Goal: Task Accomplishment & Management: Use online tool/utility

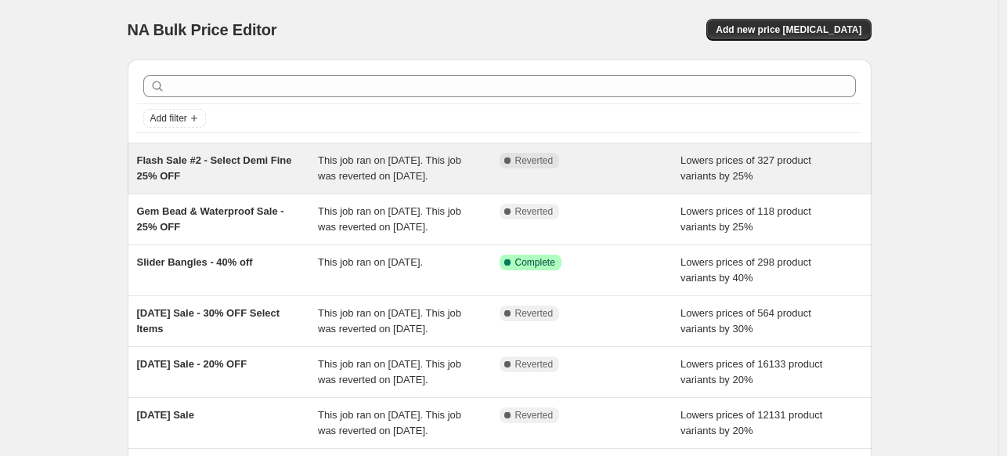
click at [445, 183] on div "This job ran on [DATE]. This job was reverted on [DATE]." at bounding box center [409, 168] width 182 height 31
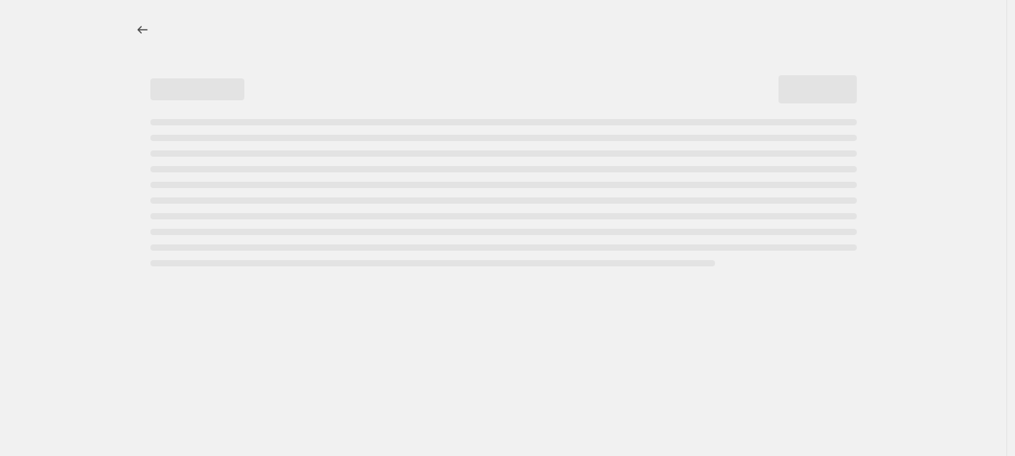
select select "percentage"
select select "not_equal"
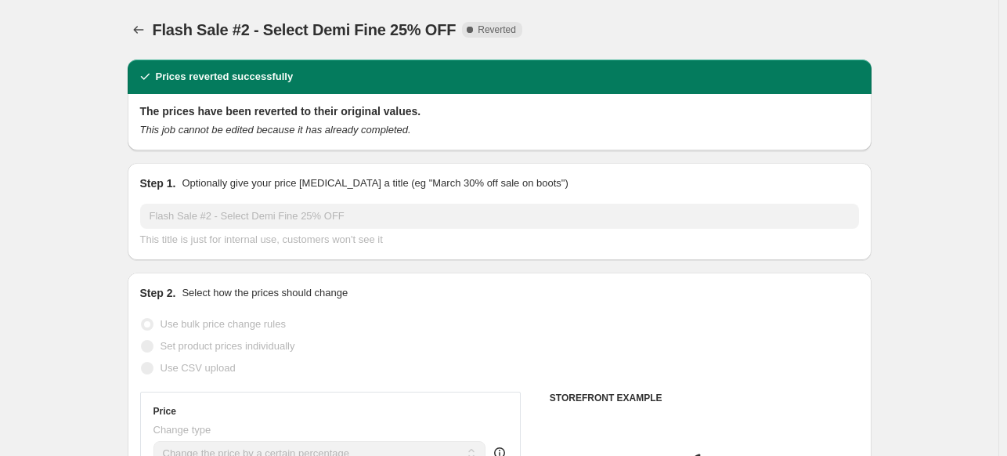
select select "tag"
click at [653, 27] on span "Copy to new job" at bounding box center [648, 30] width 73 height 13
select select "percentage"
select select "tag"
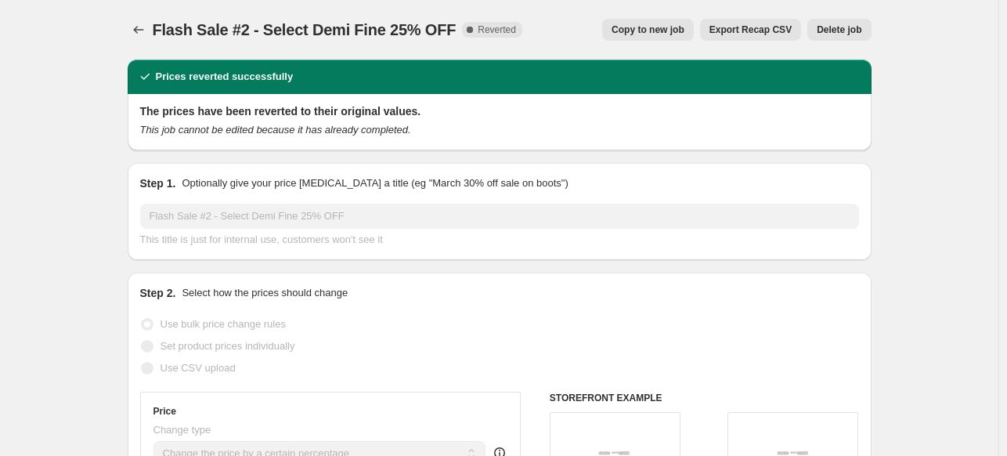
select select "tag"
select select "not_equal"
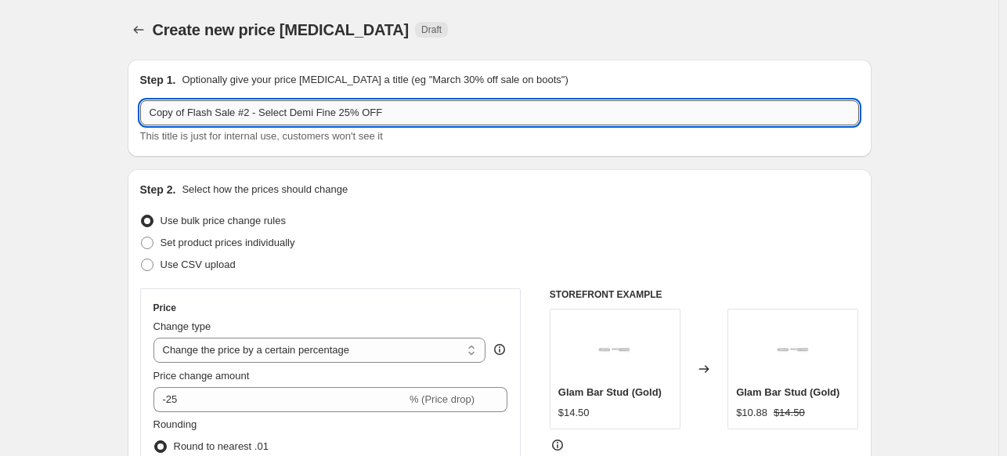
click at [334, 114] on input "Copy of Flash Sale #2 - Select Demi Fine 25% OFF" at bounding box center [499, 112] width 719 height 25
drag, startPoint x: 387, startPoint y: 110, endPoint x: 128, endPoint y: 115, distance: 258.6
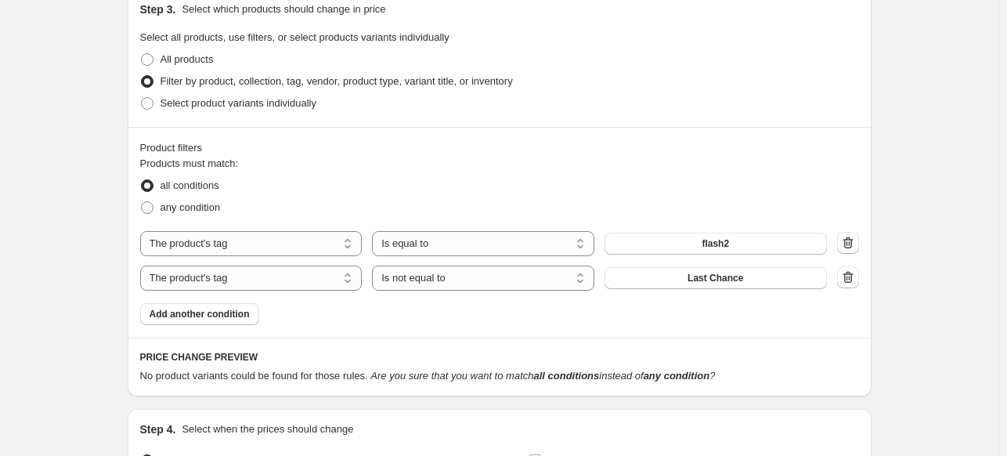
scroll to position [856, 0]
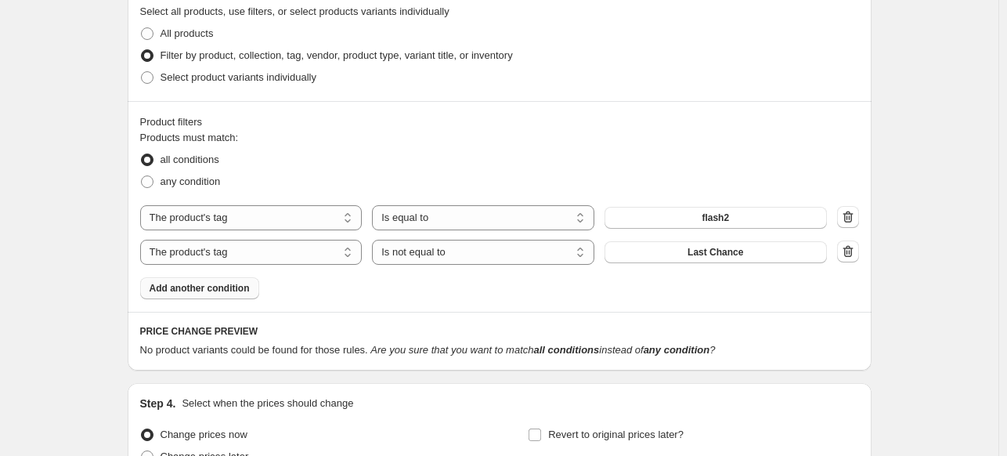
type input "Flash Sale #2 now Last Chance - 25% OFF"
click at [212, 293] on span "Add another condition" at bounding box center [200, 288] width 100 height 13
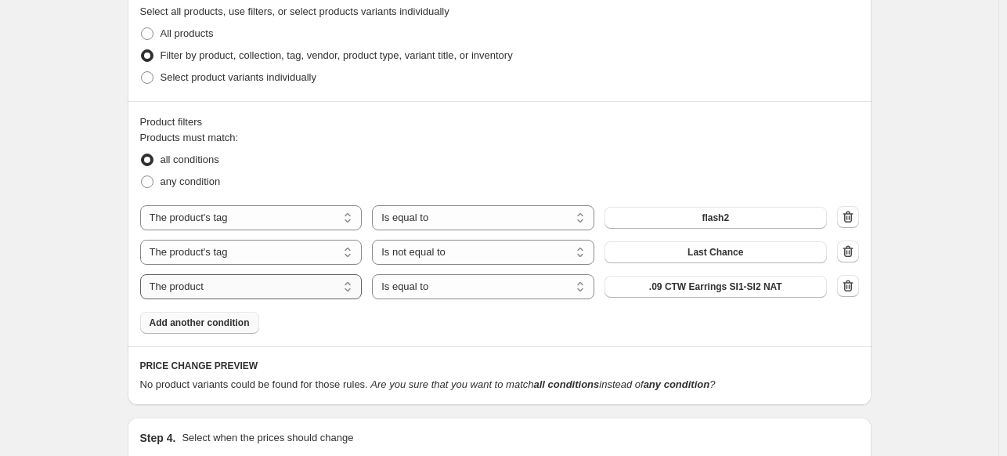
click at [218, 281] on select "The product The product's collection The product's tag The product's vendor The…" at bounding box center [251, 286] width 222 height 25
select select "inventory_quantity"
click at [501, 288] on select "Is equal to Is not equal to Is greater than Is less than" at bounding box center [483, 286] width 222 height 25
select select ">"
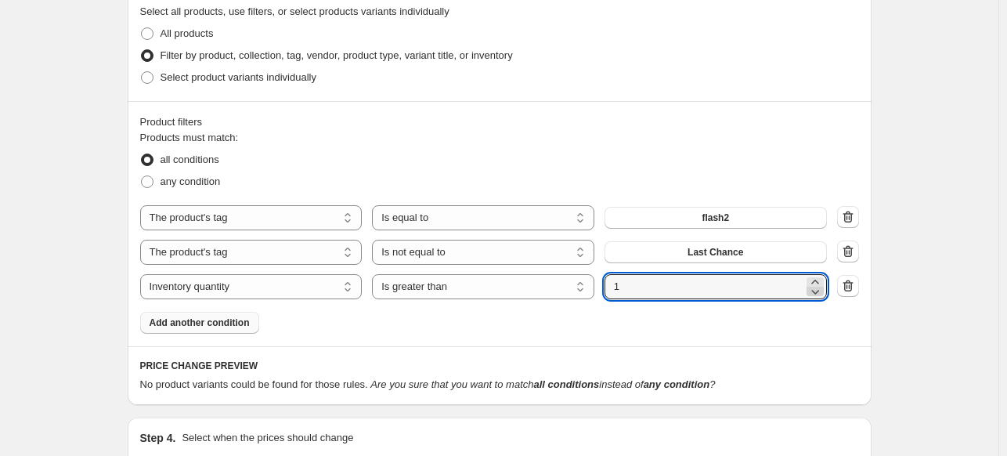
click at [823, 291] on icon at bounding box center [816, 292] width 16 height 16
type input "0"
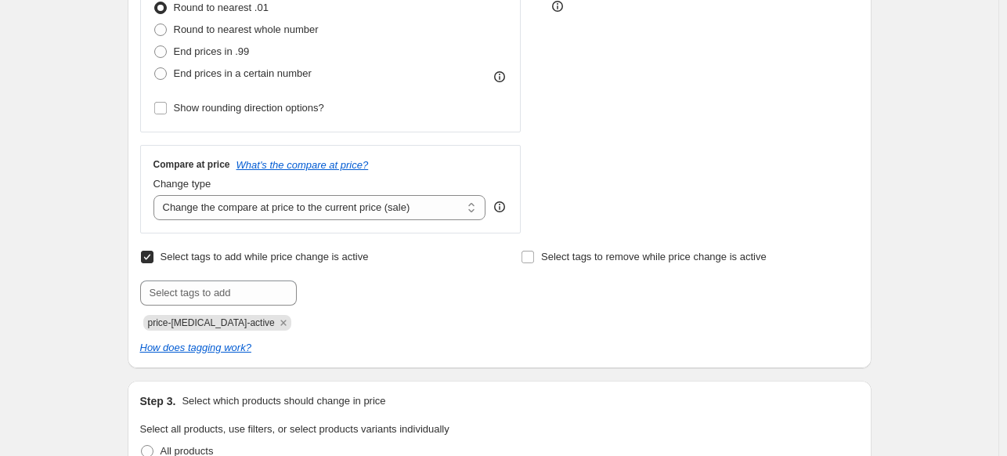
scroll to position [421, 0]
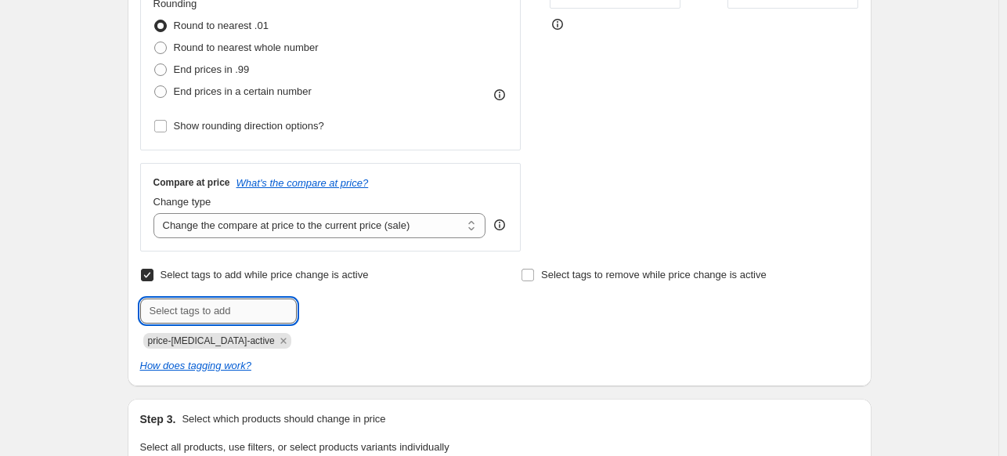
click at [235, 308] on input "text" at bounding box center [218, 310] width 157 height 25
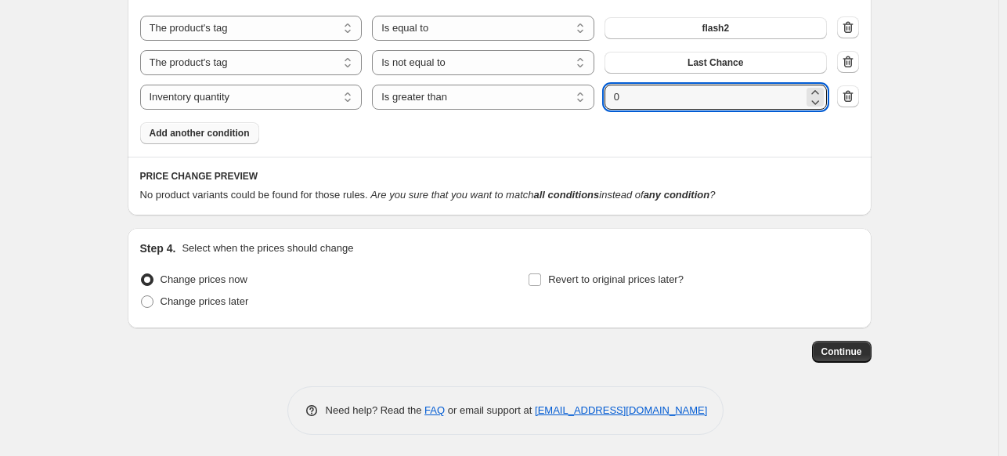
scroll to position [1047, 0]
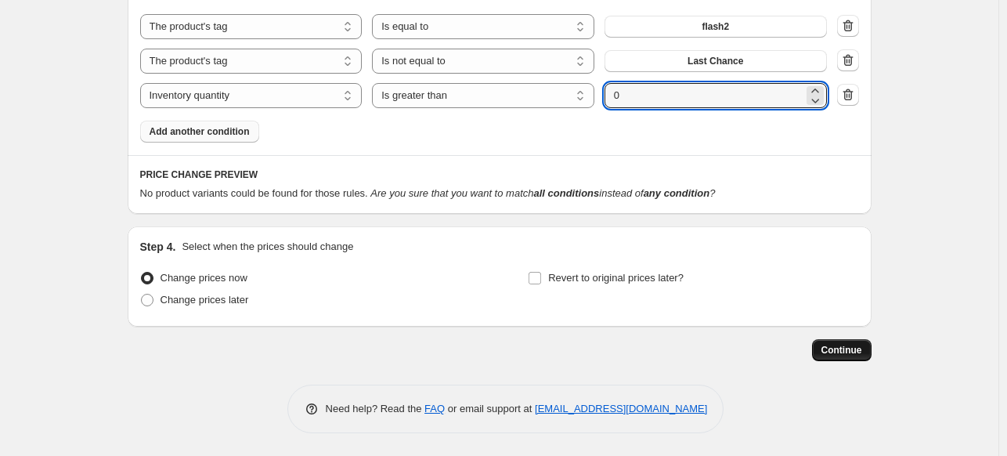
click at [841, 345] on span "Continue" at bounding box center [842, 350] width 41 height 13
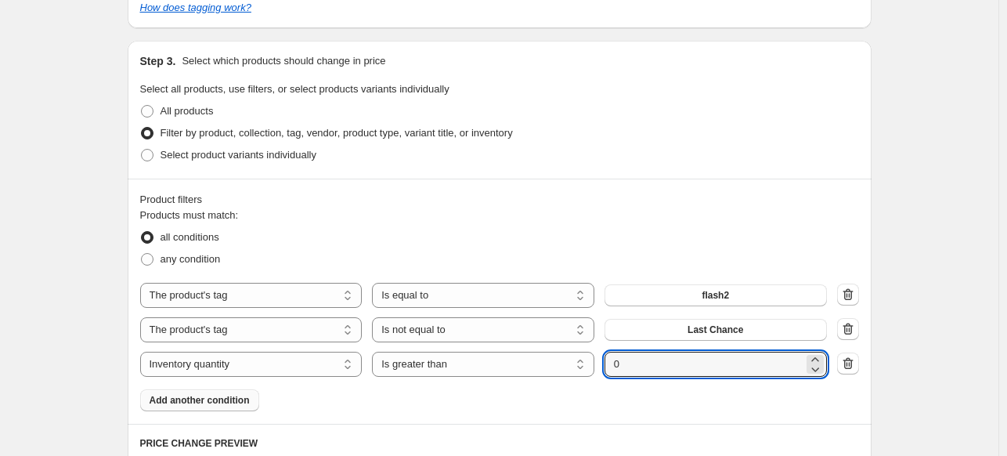
scroll to position [843, 0]
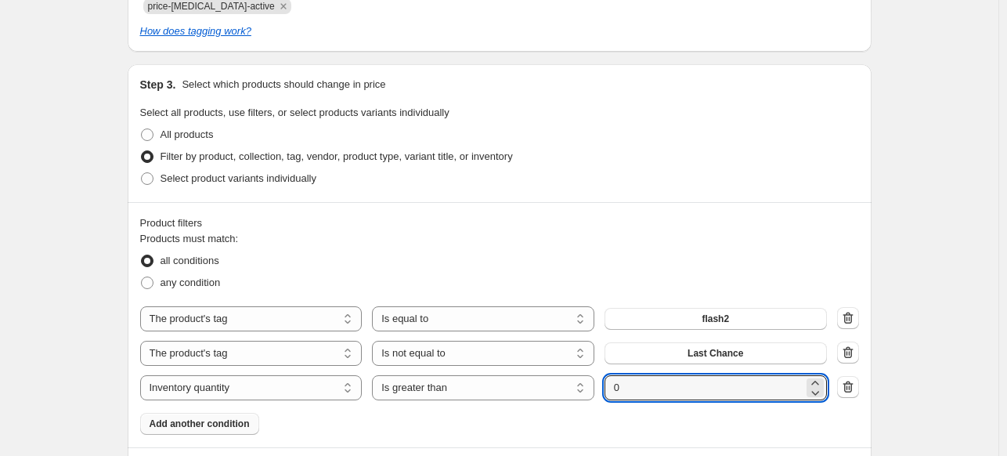
click at [852, 389] on icon "button" at bounding box center [849, 387] width 16 height 16
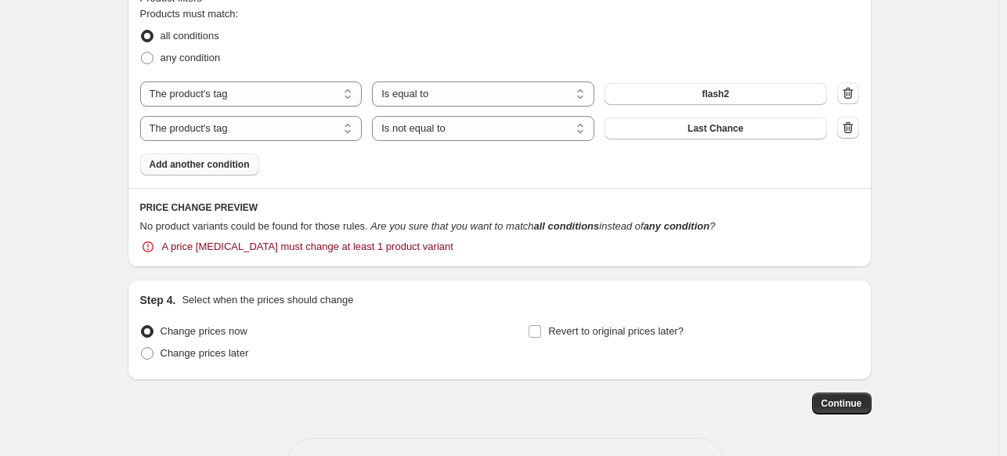
scroll to position [1043, 0]
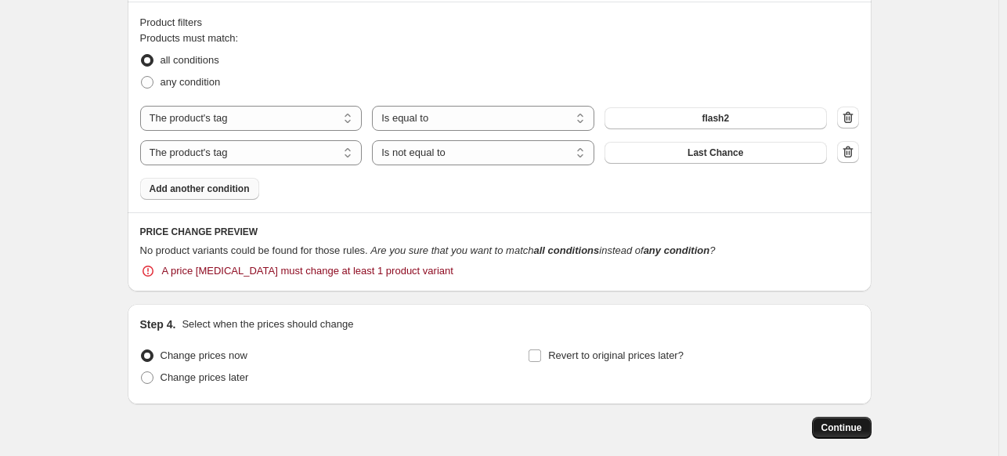
click at [843, 418] on button "Continue" at bounding box center [842, 428] width 60 height 22
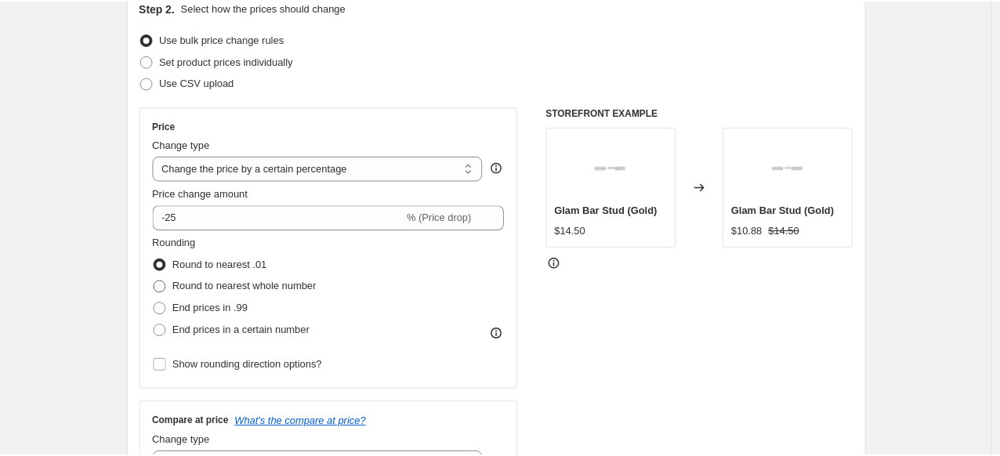
scroll to position [0, 0]
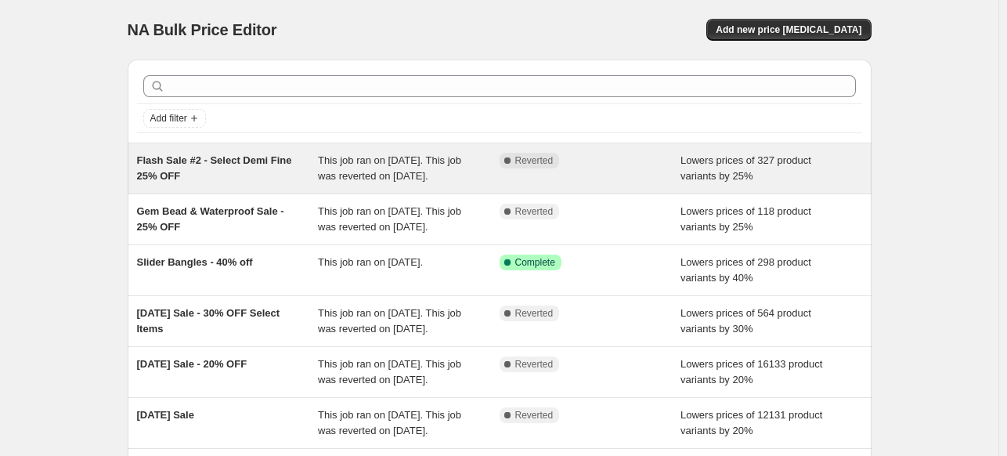
click at [580, 194] on div "Flash Sale #2 - Select Demi Fine 25% OFF This job ran on August 13, 2025. This …" at bounding box center [500, 168] width 744 height 50
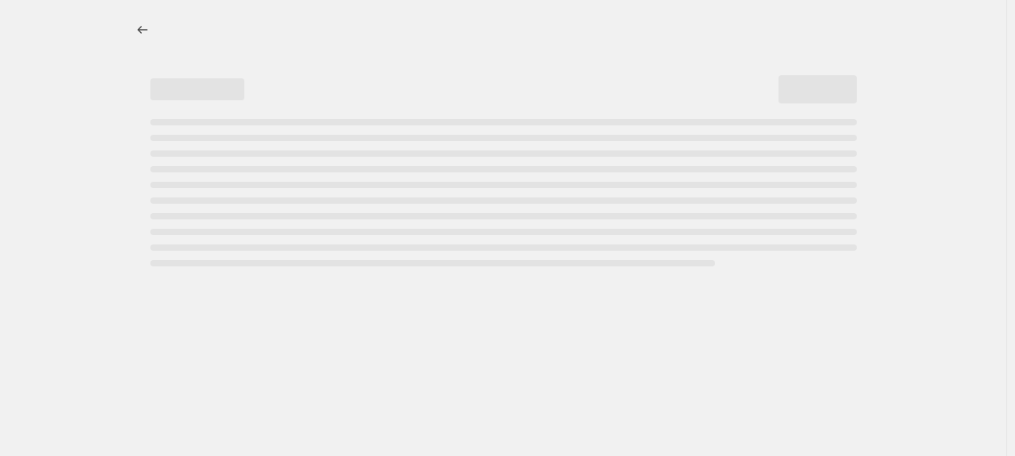
select select "percentage"
select select "tag"
select select "not_equal"
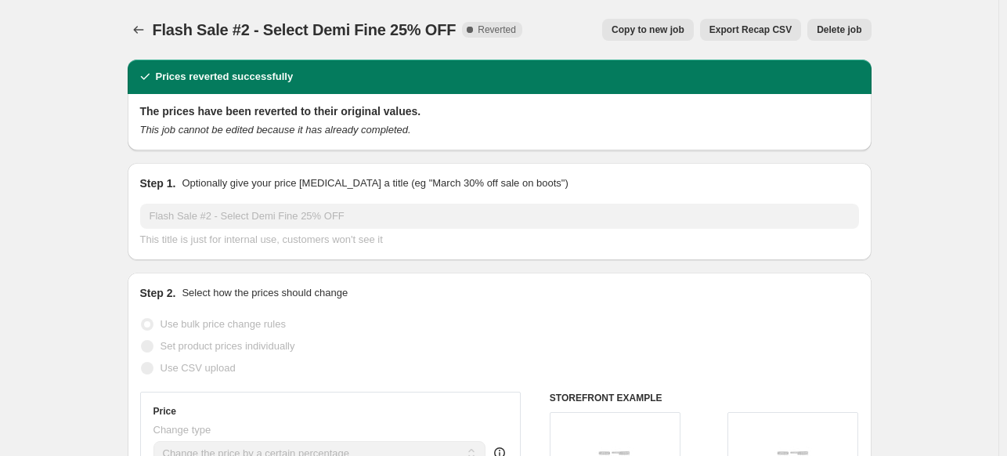
click at [643, 24] on span "Copy to new job" at bounding box center [648, 30] width 73 height 13
select select "percentage"
select select "tag"
select select "not_equal"
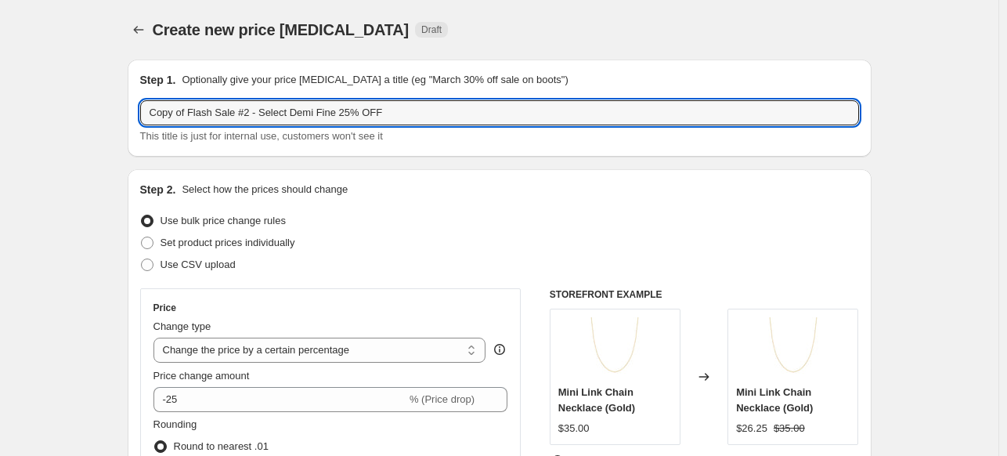
drag, startPoint x: 417, startPoint y: 113, endPoint x: 117, endPoint y: 103, distance: 300.2
type input "S"
type input "Flash Sale #2 now Last Chance - 25% OFF"
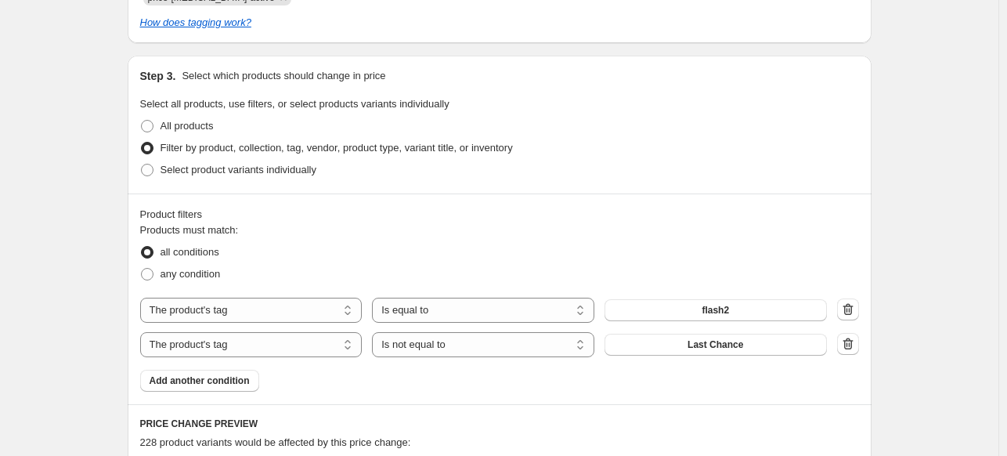
scroll to position [780, 0]
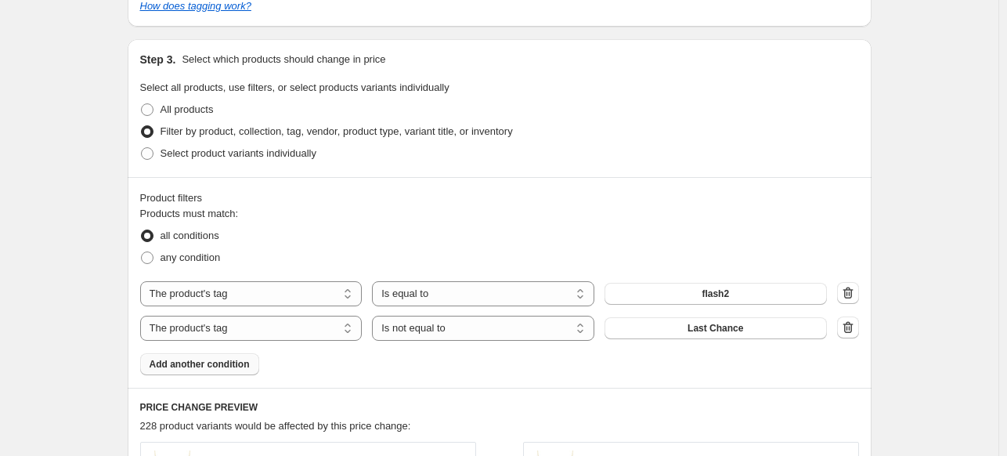
click at [215, 367] on span "Add another condition" at bounding box center [200, 364] width 100 height 13
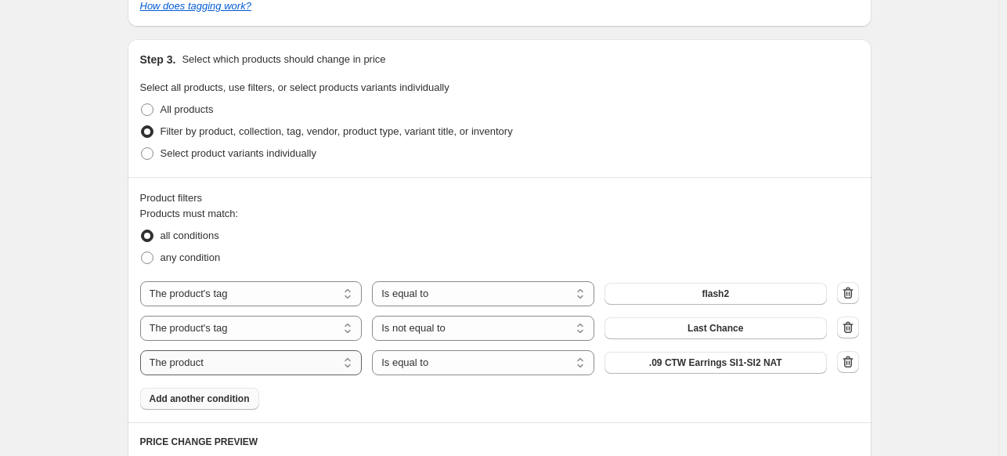
click at [290, 372] on select "The product The product's collection The product's tag The product's vendor The…" at bounding box center [251, 362] width 222 height 25
select select "inventory_quantity"
click at [553, 372] on select "Is equal to Is not equal to Is greater than Is less than" at bounding box center [483, 362] width 222 height 25
select select ">"
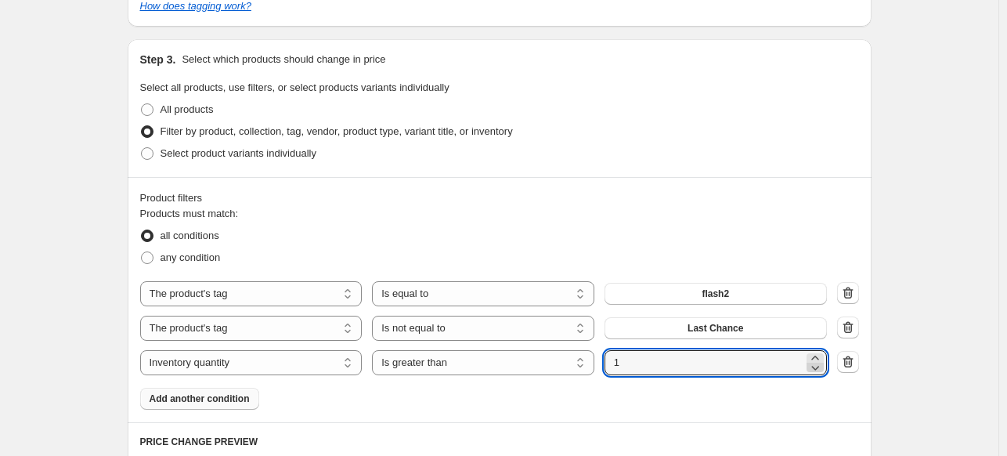
click at [822, 366] on icon at bounding box center [816, 368] width 16 height 16
type input "0"
click at [887, 369] on div "Create new price [MEDICAL_DATA]. This page is ready Create new price [MEDICAL_D…" at bounding box center [500, 169] width 782 height 1899
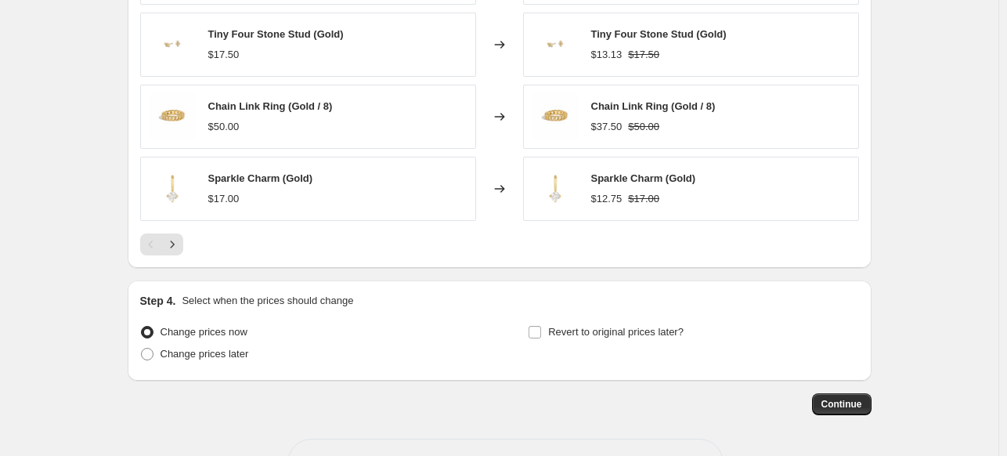
scroll to position [1441, 0]
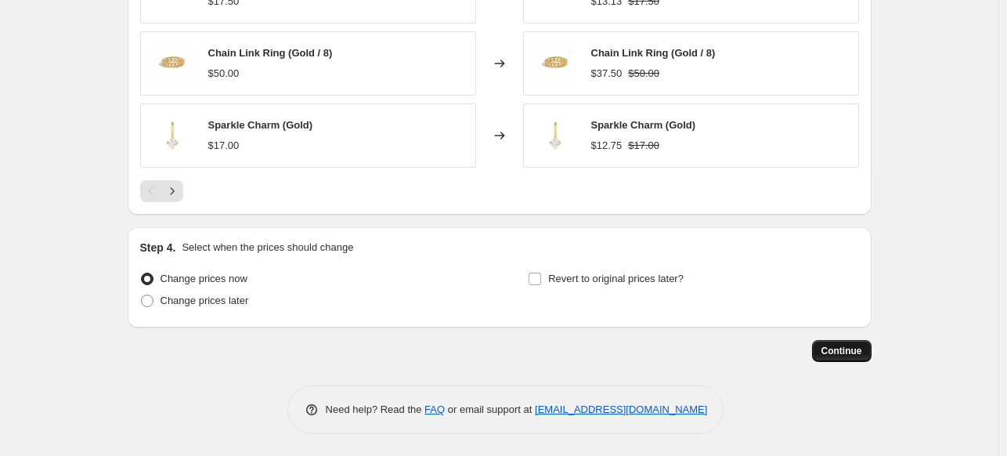
click at [872, 356] on button "Continue" at bounding box center [842, 351] width 60 height 22
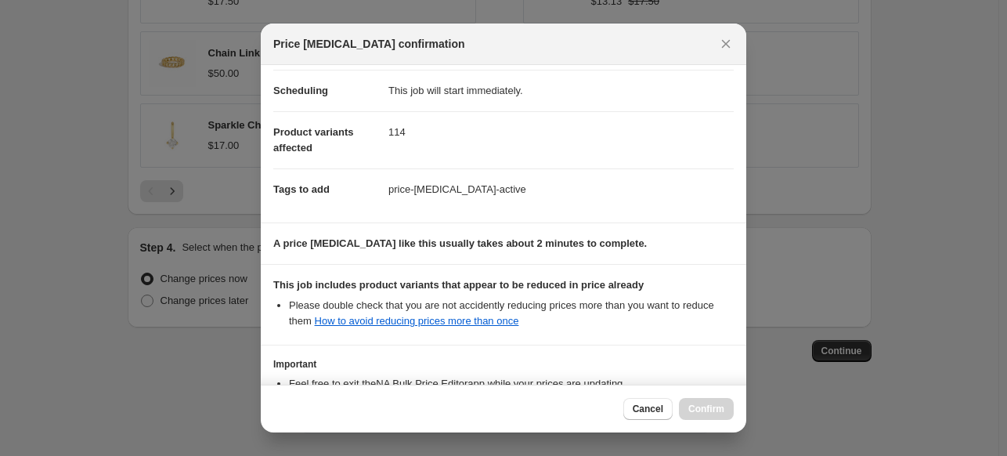
scroll to position [243, 0]
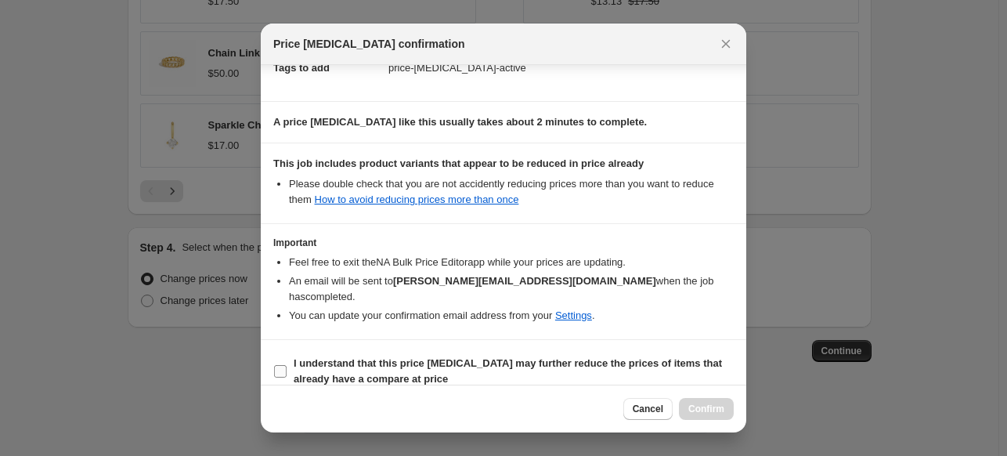
click at [349, 357] on b "I understand that this price change job may further reduce the prices of items …" at bounding box center [508, 370] width 429 height 27
click at [287, 365] on input "I understand that this price change job may further reduce the prices of items …" at bounding box center [280, 371] width 13 height 13
checkbox input "true"
click at [721, 414] on span "Confirm" at bounding box center [707, 409] width 36 height 13
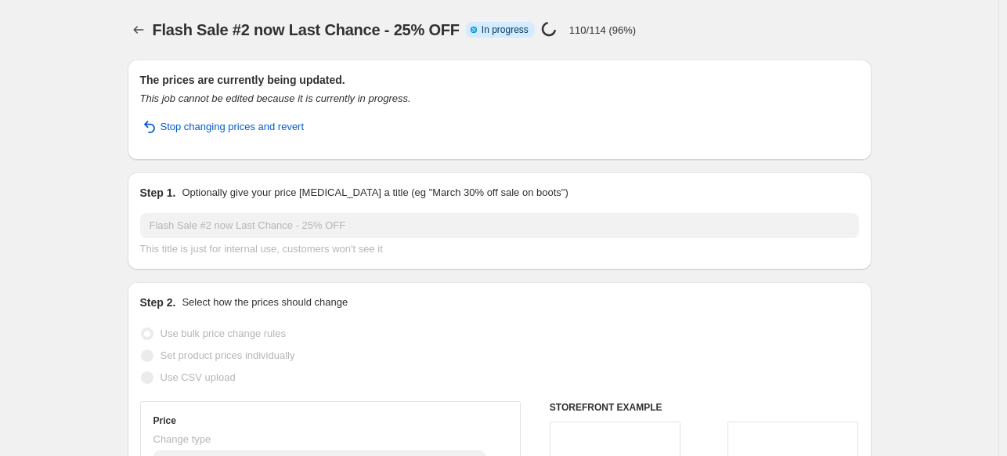
select select "percentage"
select select "tag"
select select "not_equal"
select select "inventory_quantity"
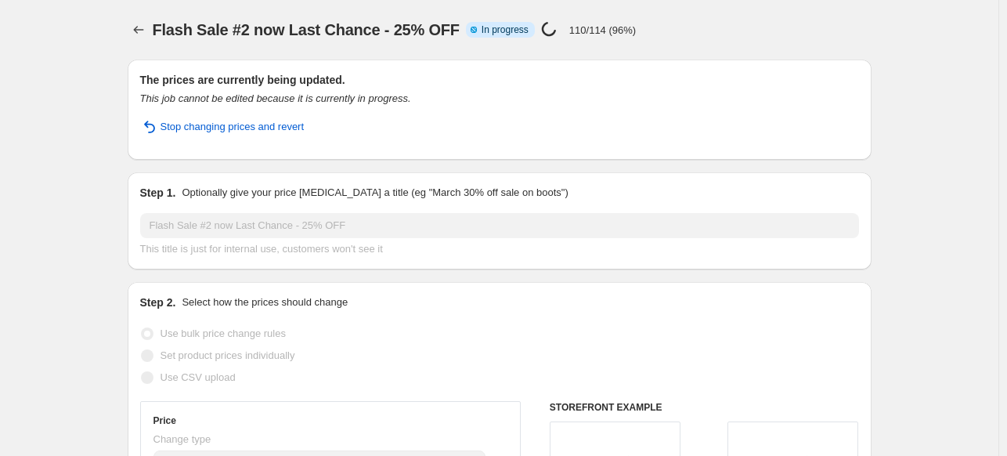
select select ">"
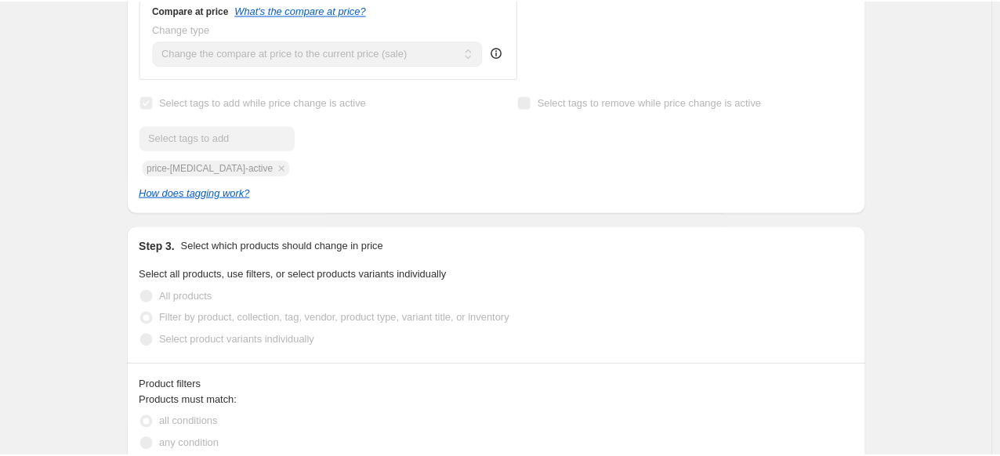
scroll to position [537, 0]
